Goal: Task Accomplishment & Management: Complete application form

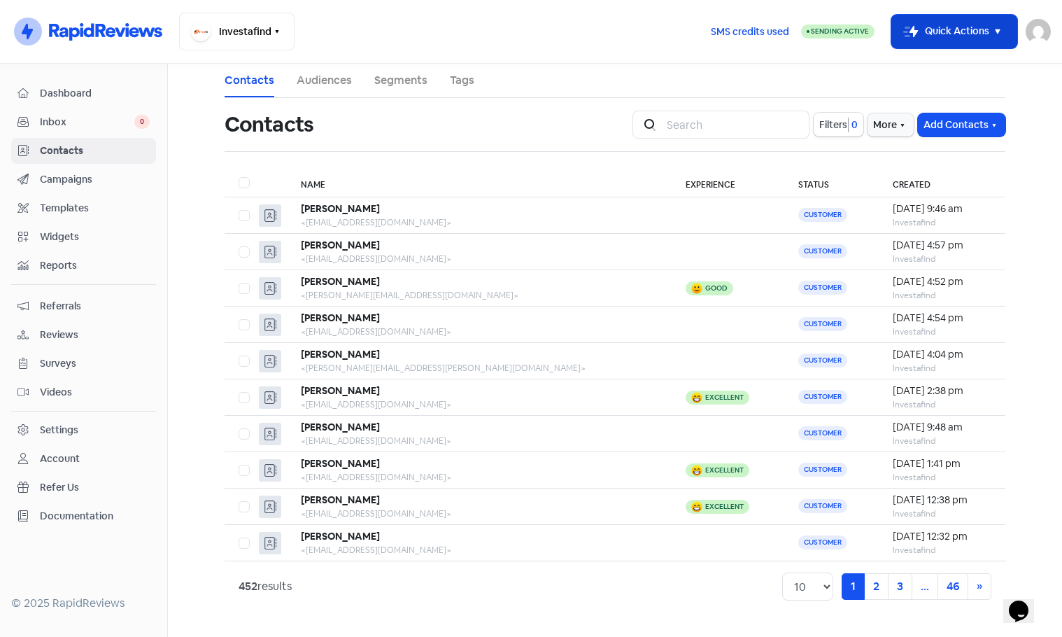
click at [961, 32] on button "Icon For Thunder-move Quick Actions" at bounding box center [954, 32] width 126 height 34
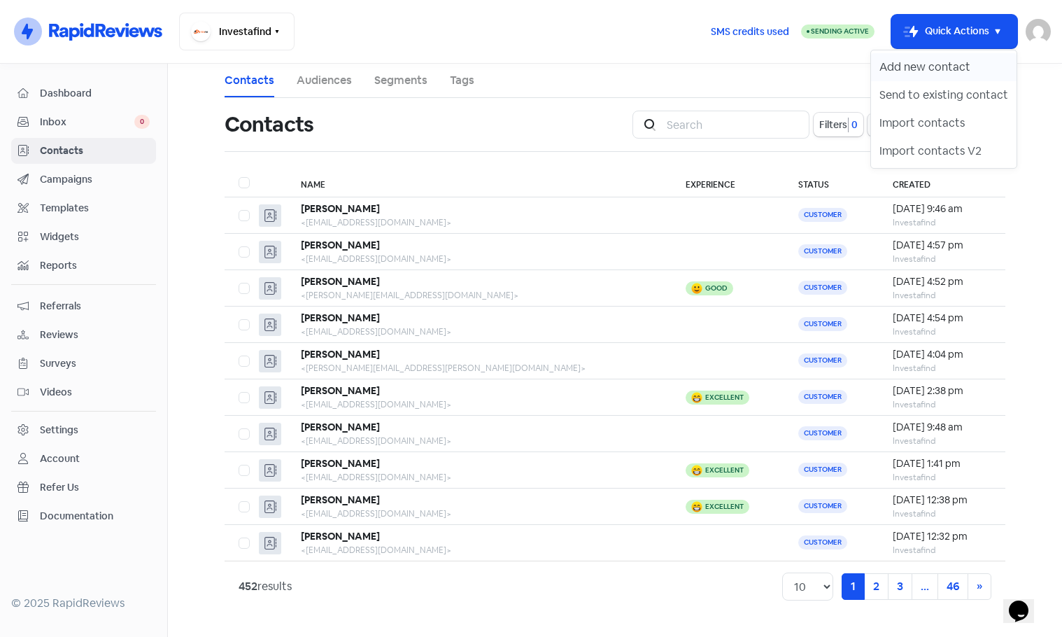
click at [931, 60] on button "Add new contact" at bounding box center [944, 67] width 146 height 28
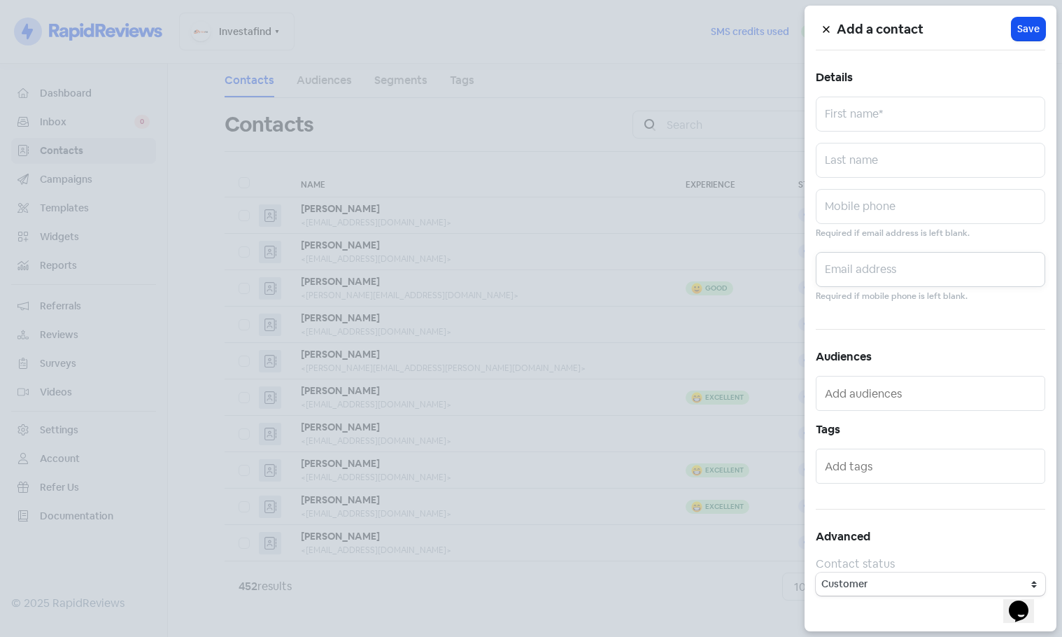
click at [862, 273] on input "text" at bounding box center [930, 269] width 229 height 35
paste input "[EMAIL_ADDRESS][DOMAIN_NAME]"
type input "[EMAIL_ADDRESS][DOMAIN_NAME]"
click at [860, 118] on input "text" at bounding box center [930, 114] width 229 height 35
paste input "Ghyslaine"
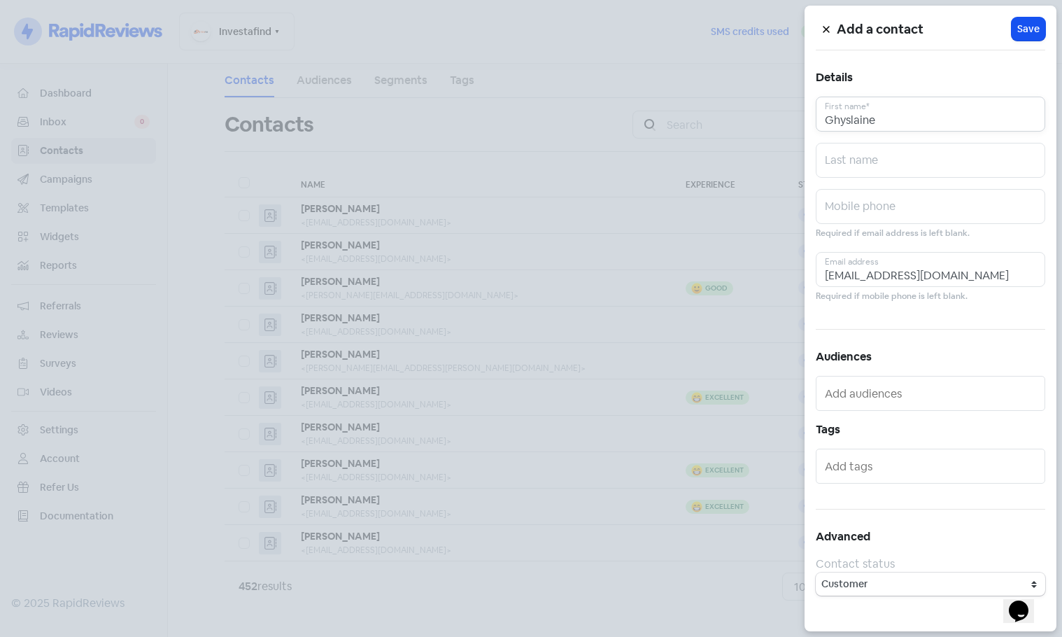
type input "Ghyslaine"
click at [861, 171] on input "text" at bounding box center [930, 160] width 229 height 35
paste input "[PERSON_NAME]"
type input "[PERSON_NAME]"
click at [1028, 24] on span "Save" at bounding box center [1028, 29] width 22 height 15
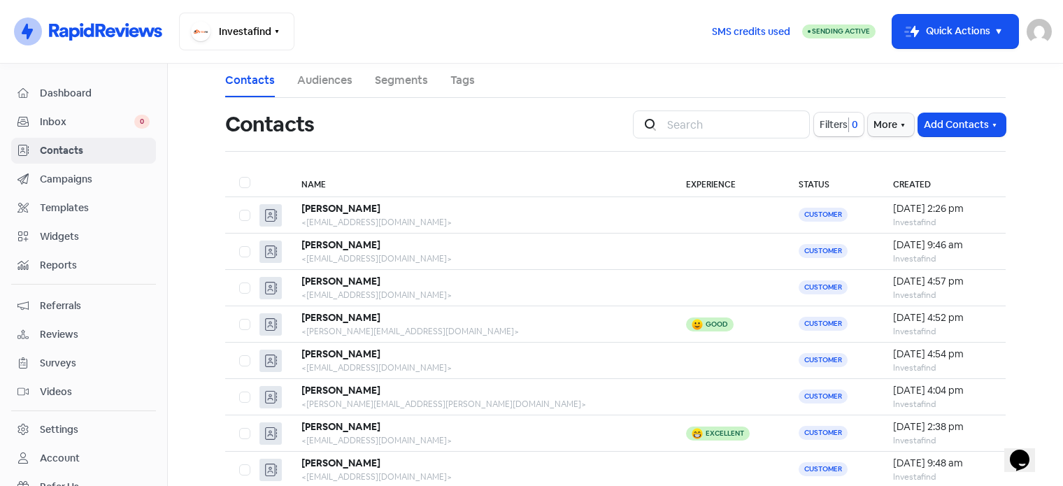
click at [1038, 26] on img at bounding box center [1039, 31] width 25 height 25
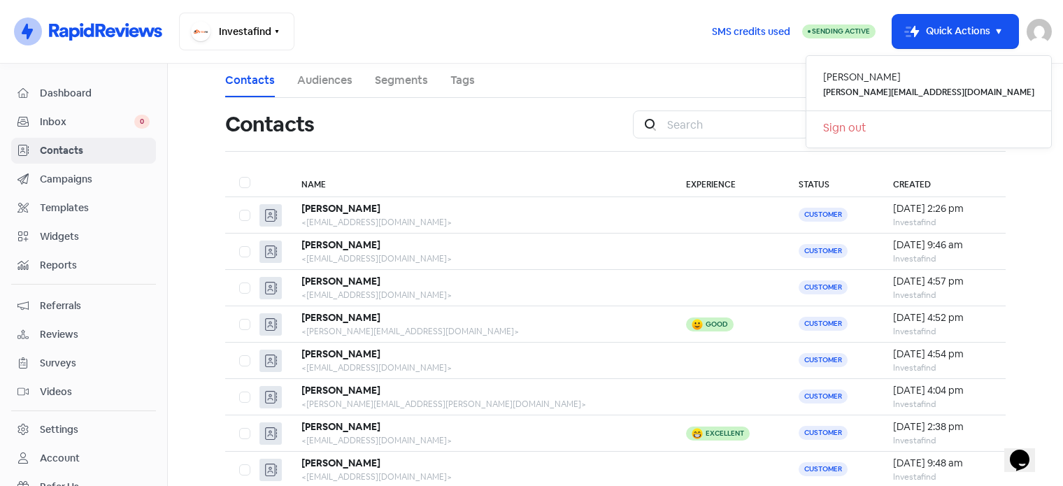
click at [948, 122] on link "Sign out" at bounding box center [929, 128] width 245 height 22
